Goal: Task Accomplishment & Management: Use online tool/utility

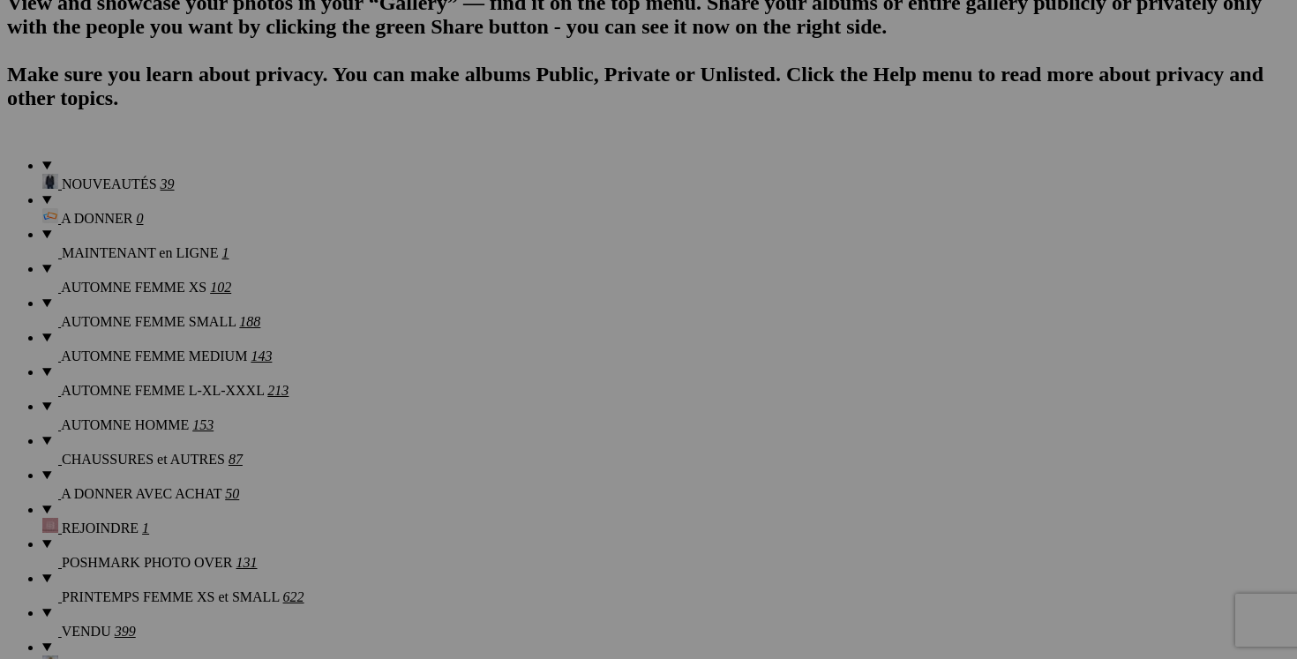
scroll to position [1282, 0]
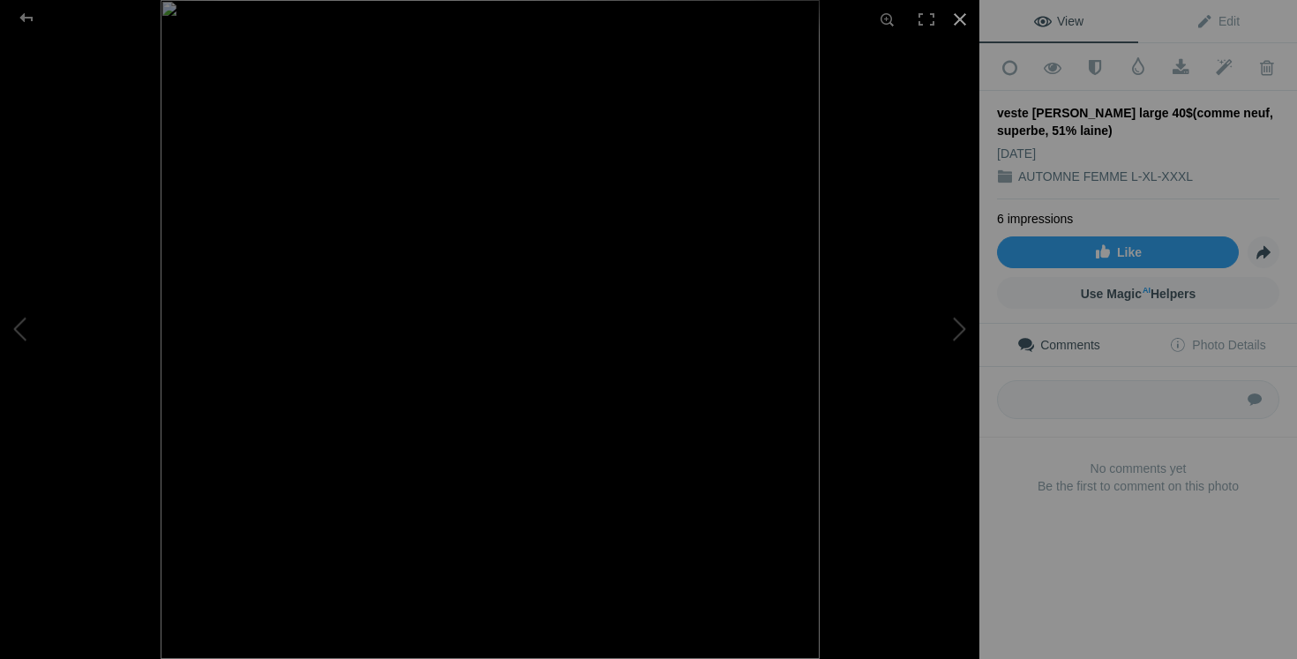
click at [959, 26] on div at bounding box center [960, 19] width 39 height 39
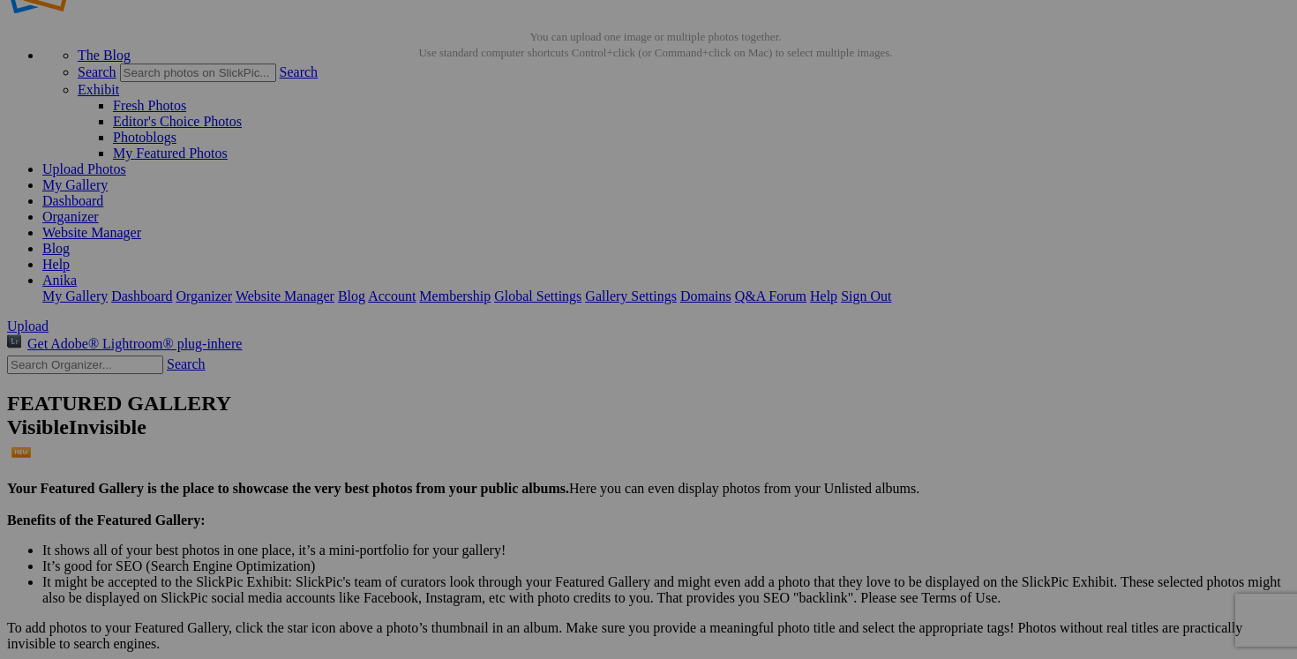
scroll to position [0, 0]
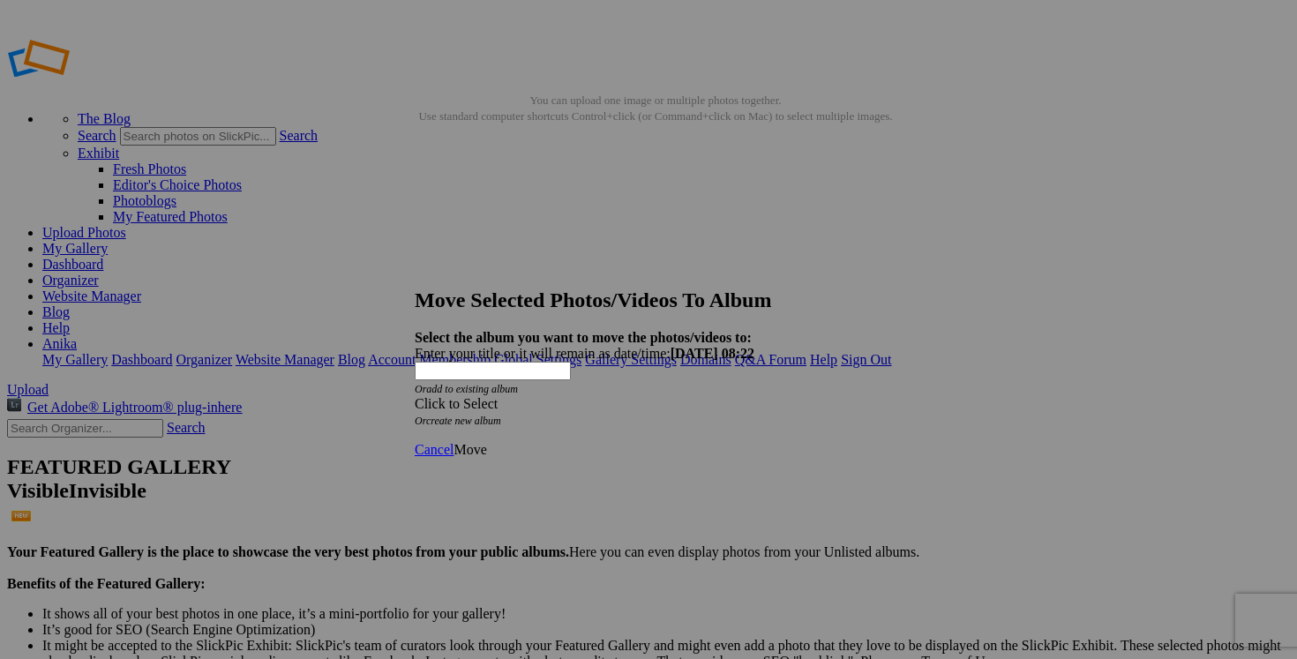
click at [757, 396] on div "Click to Select" at bounding box center [649, 404] width 468 height 16
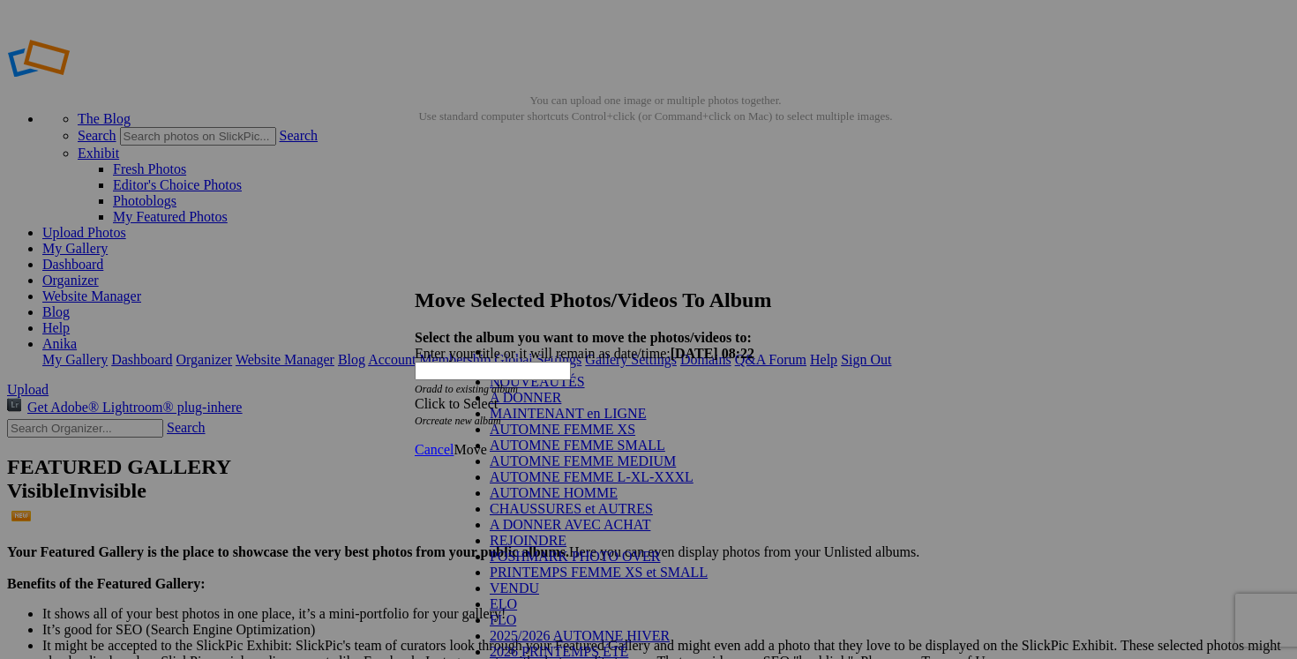
scroll to position [261, 0]
click at [539, 581] on link "VENDU" at bounding box center [514, 588] width 49 height 15
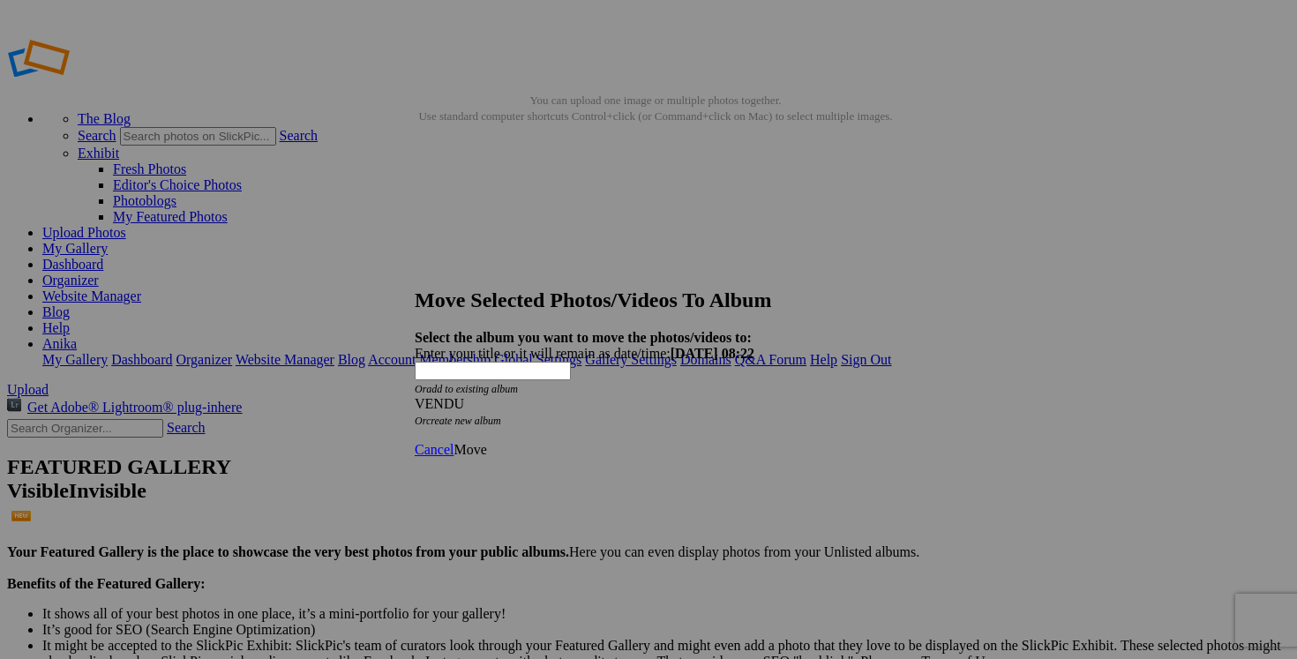
click at [486, 442] on link "Move" at bounding box center [470, 449] width 33 height 15
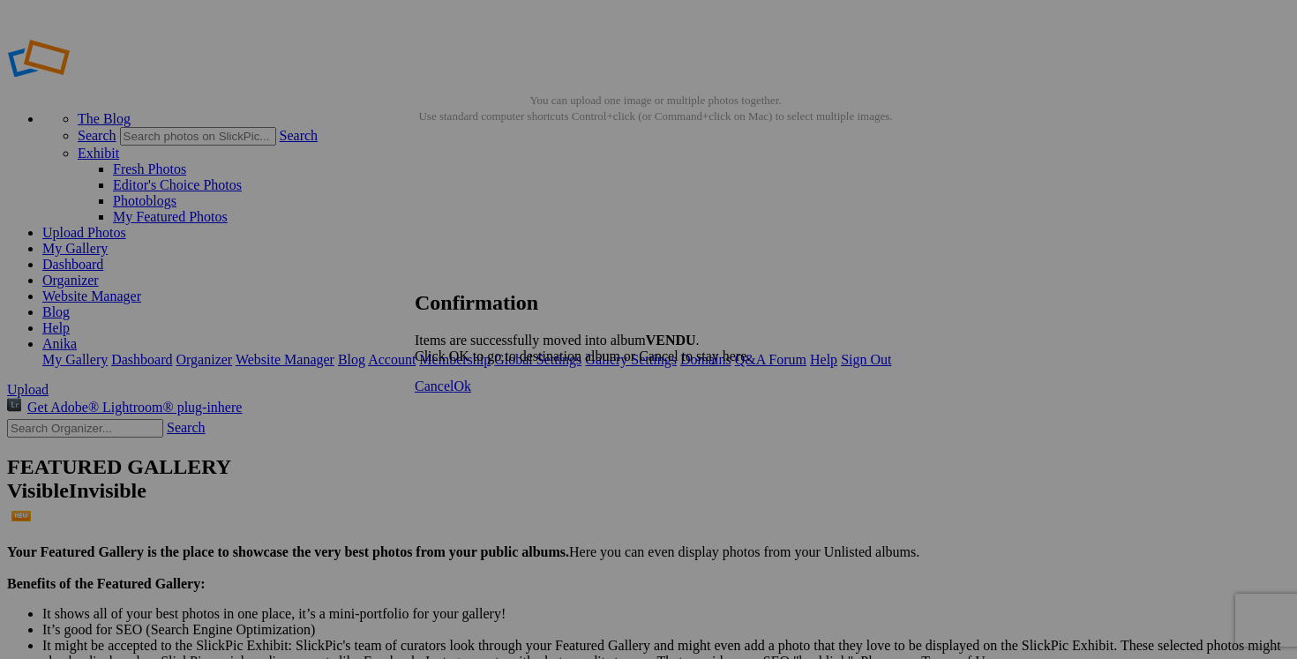
click at [454, 394] on span "Cancel" at bounding box center [434, 386] width 39 height 15
